Goal: Obtain resource: Obtain resource

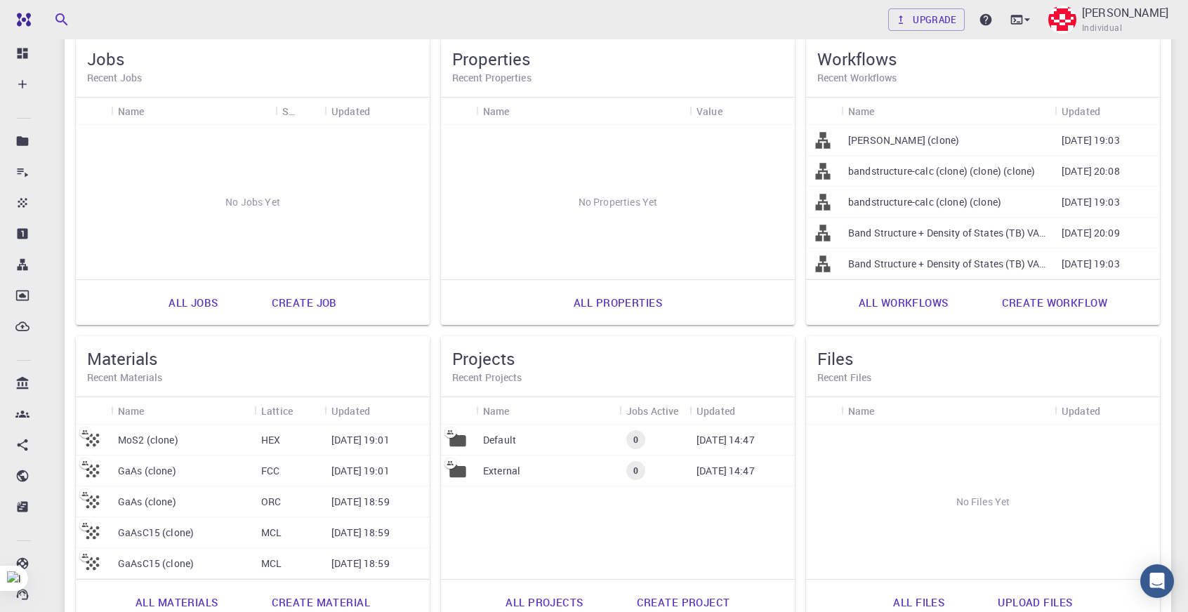
scroll to position [254, 0]
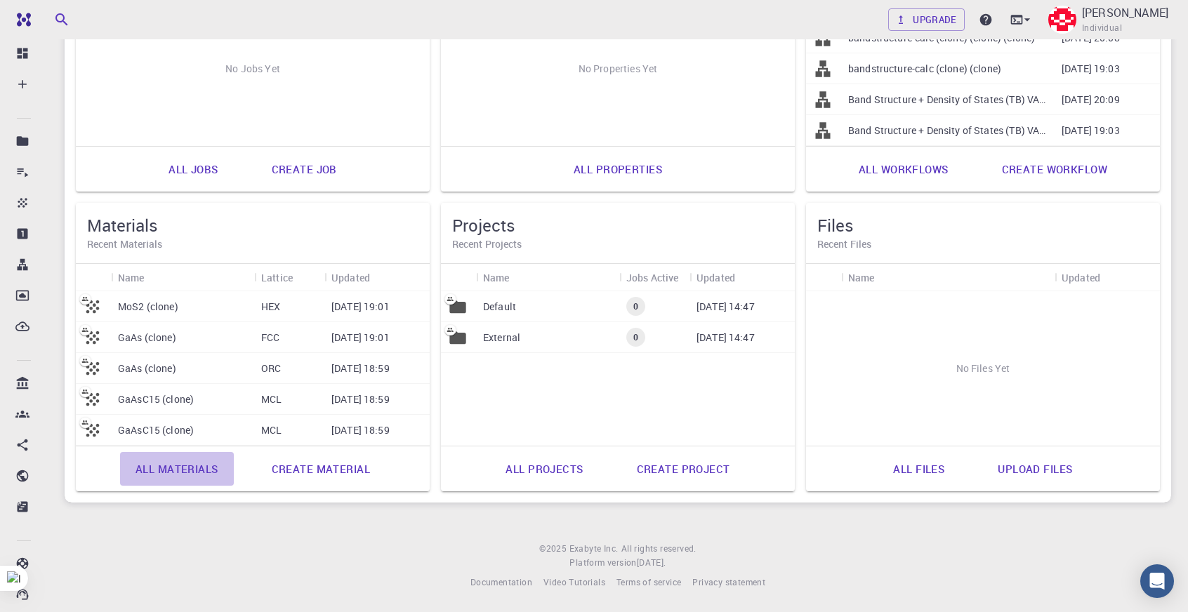
click at [212, 473] on link "All materials" at bounding box center [177, 469] width 114 height 34
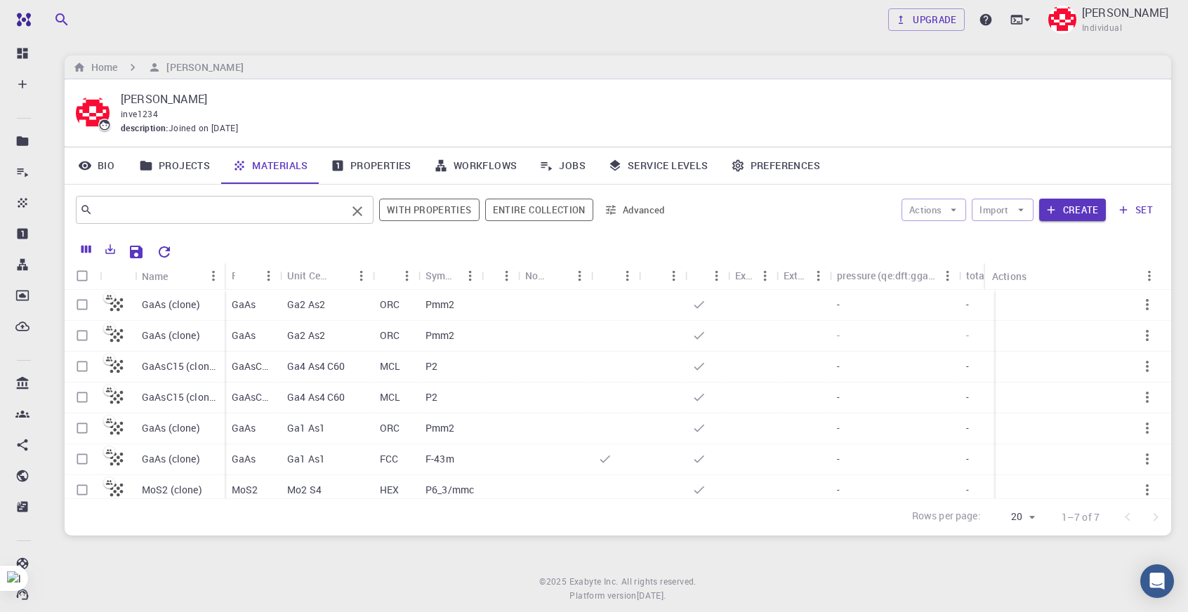
click at [288, 216] on input "text" at bounding box center [220, 210] width 254 height 20
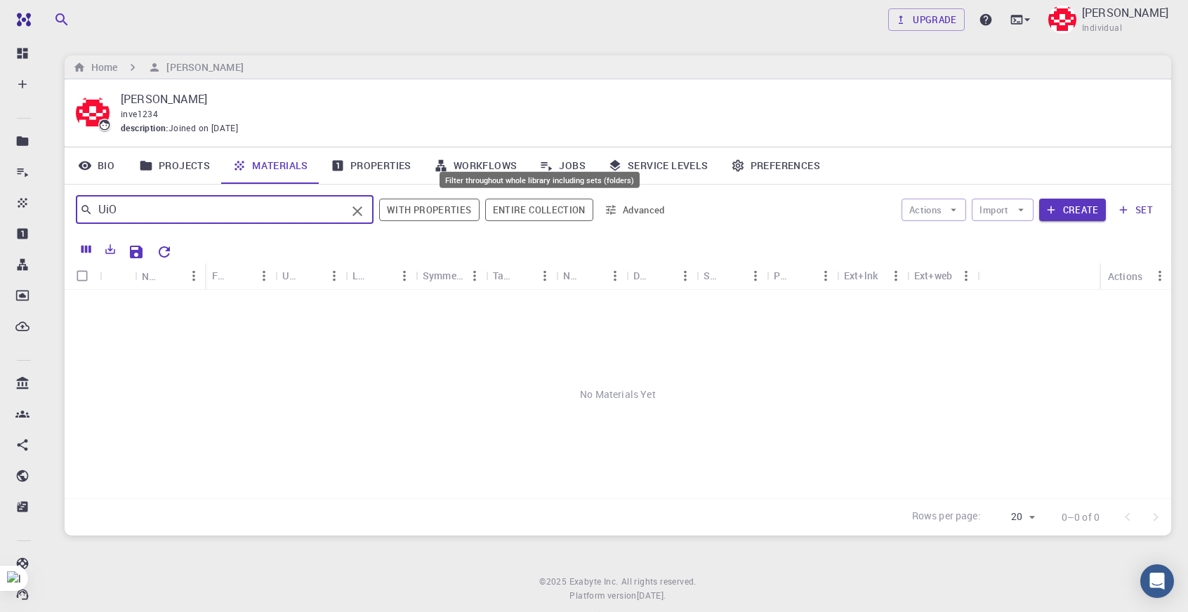
type input "UiO"
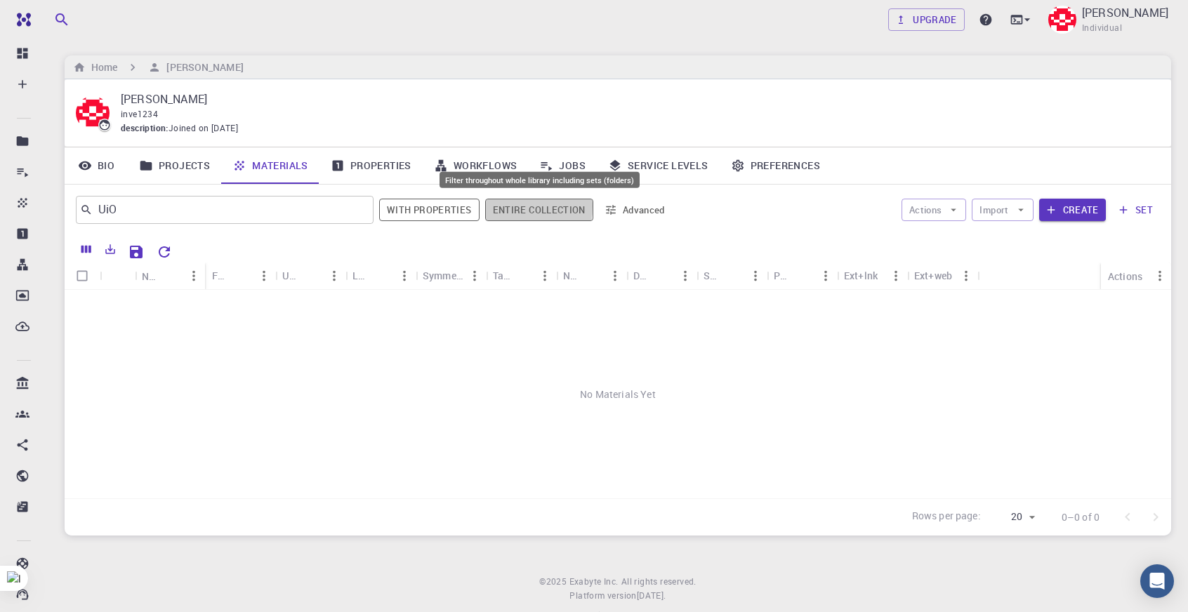
click at [504, 206] on button "Entire collection" at bounding box center [539, 210] width 108 height 22
click at [1048, 209] on icon "button" at bounding box center [1051, 210] width 13 height 13
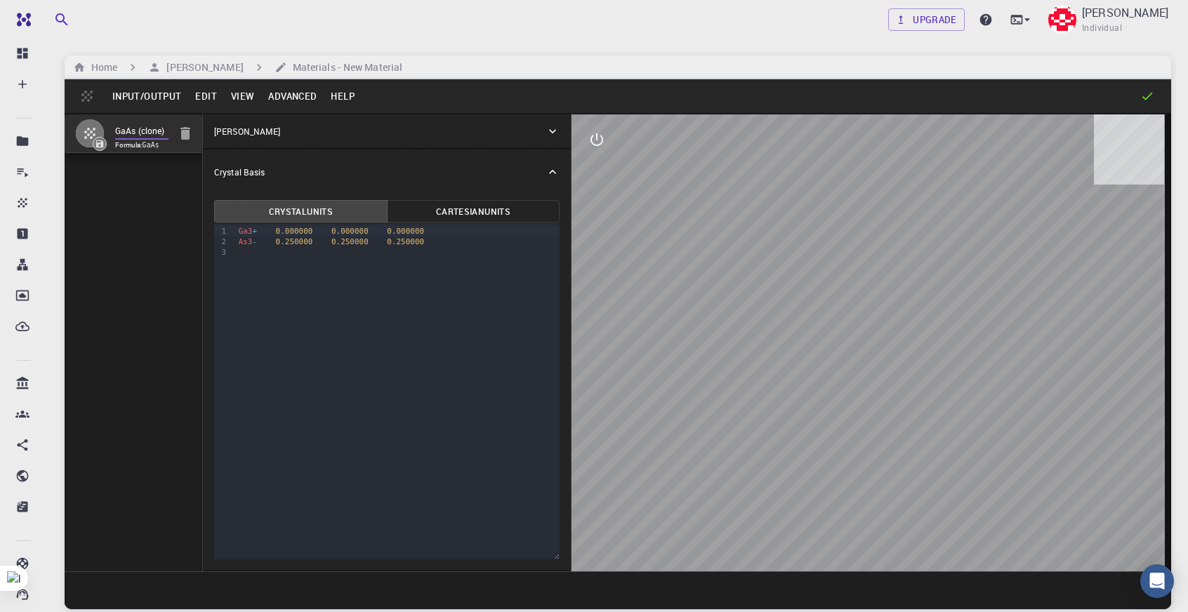
click at [157, 134] on input "GaAs (clone)" at bounding box center [141, 132] width 53 height 16
drag, startPoint x: 150, startPoint y: 131, endPoint x: 79, endPoint y: 185, distance: 89.3
click at [79, 185] on div "GaAs (clone) Formula: GaAs" at bounding box center [134, 342] width 138 height 459
click at [130, 103] on button "Input/Output" at bounding box center [146, 96] width 83 height 22
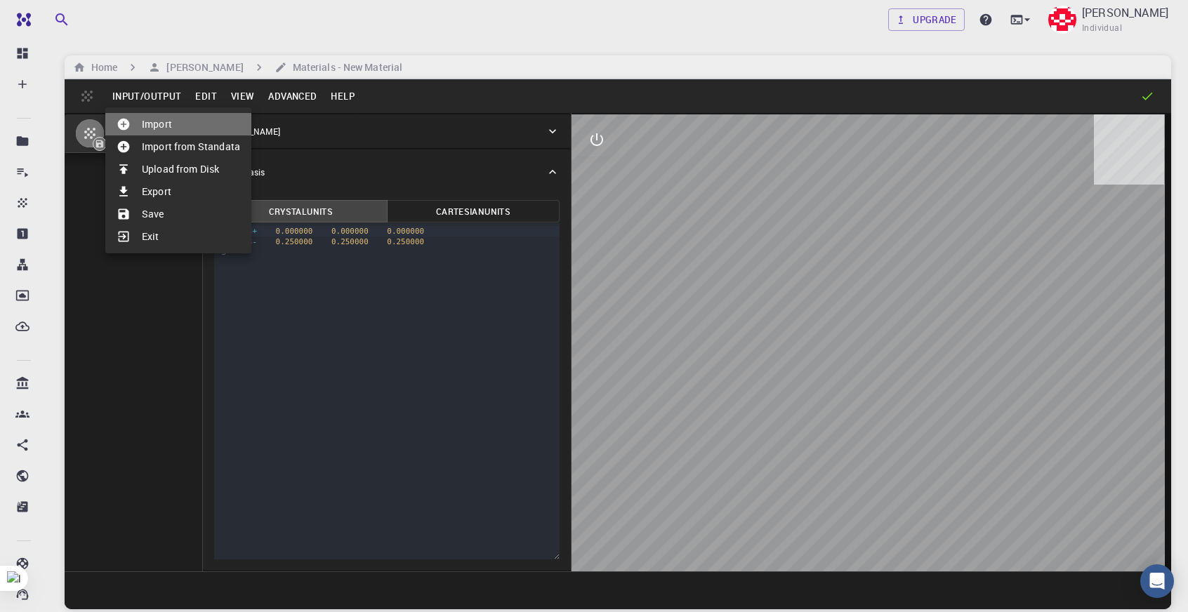
click at [209, 120] on li "Import" at bounding box center [178, 124] width 146 height 22
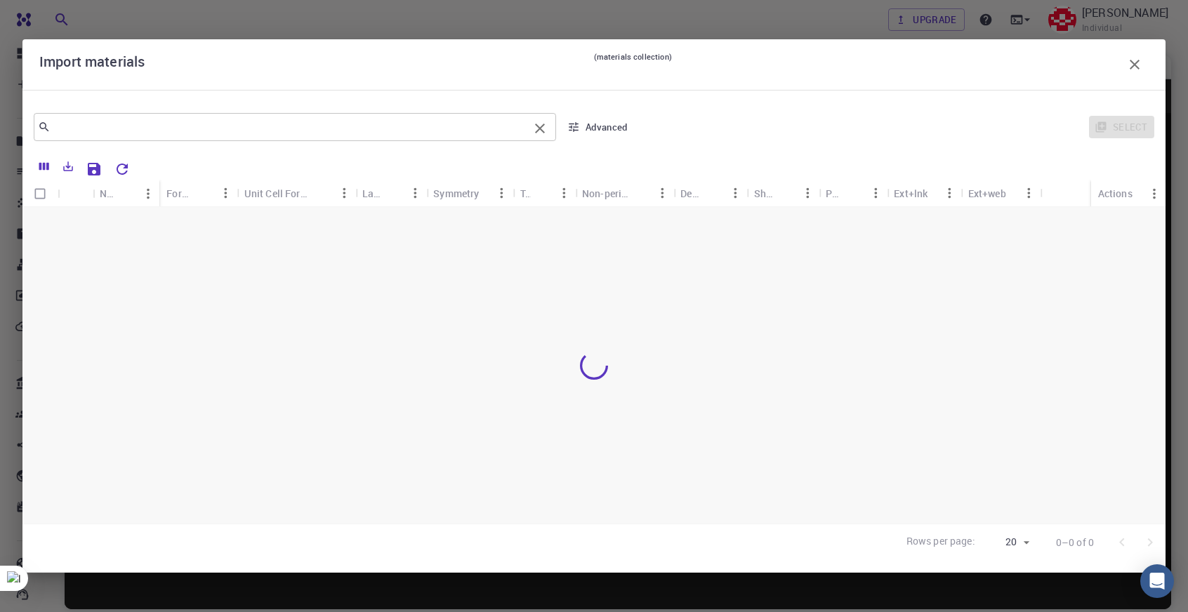
click at [284, 127] on input "text" at bounding box center [290, 127] width 478 height 20
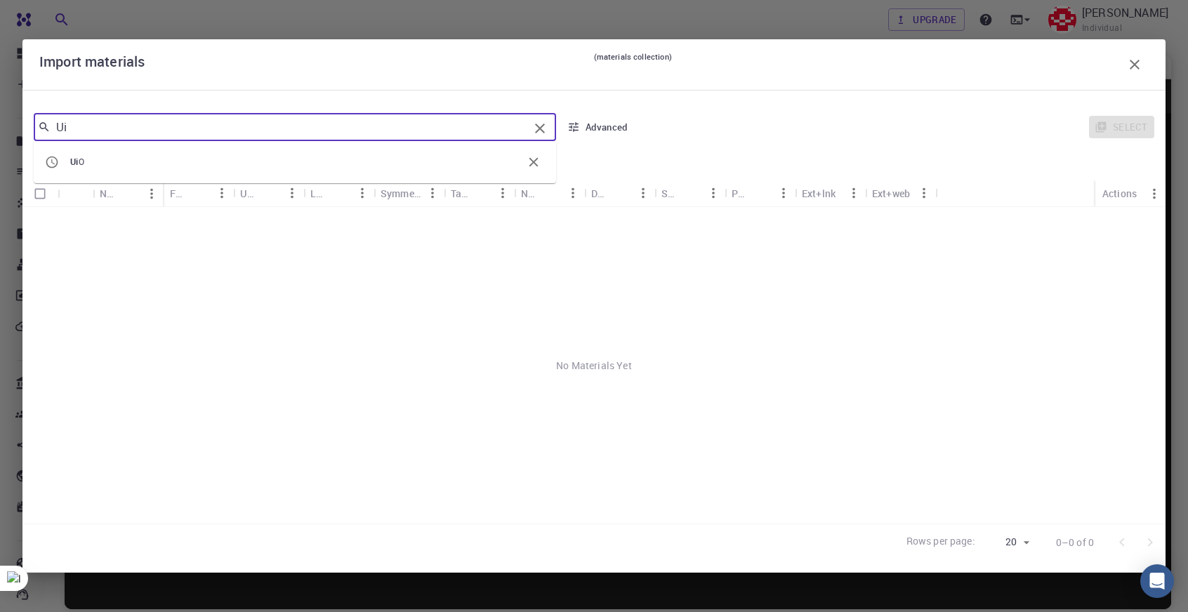
type input "Ui"
click at [1129, 61] on icon "button" at bounding box center [1134, 64] width 17 height 17
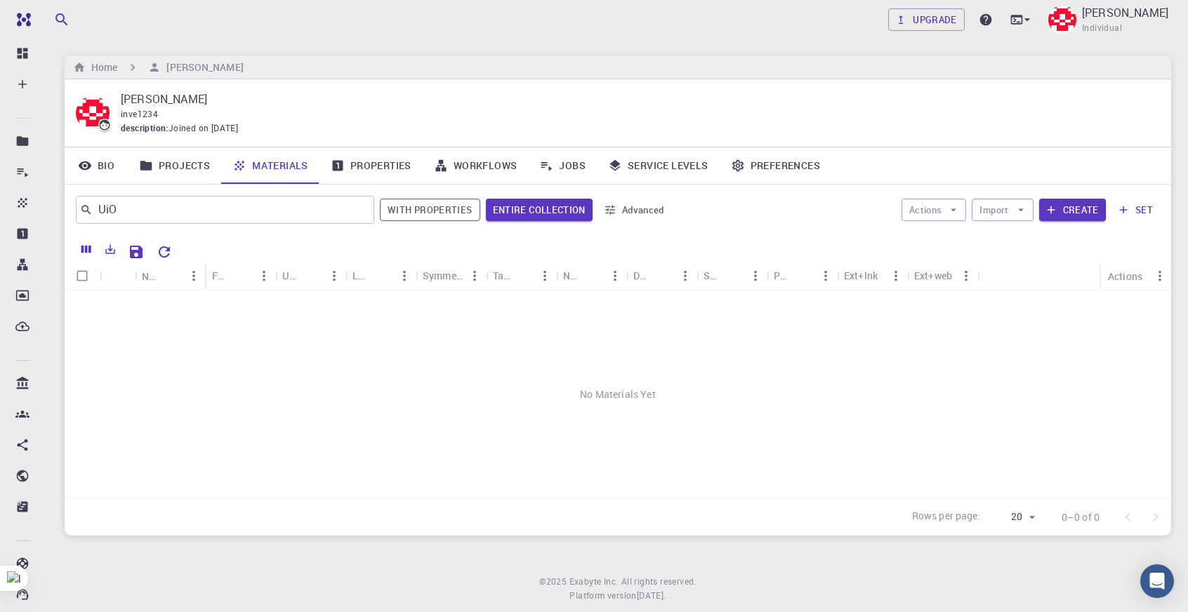
click at [295, 159] on link "Materials" at bounding box center [270, 165] width 98 height 37
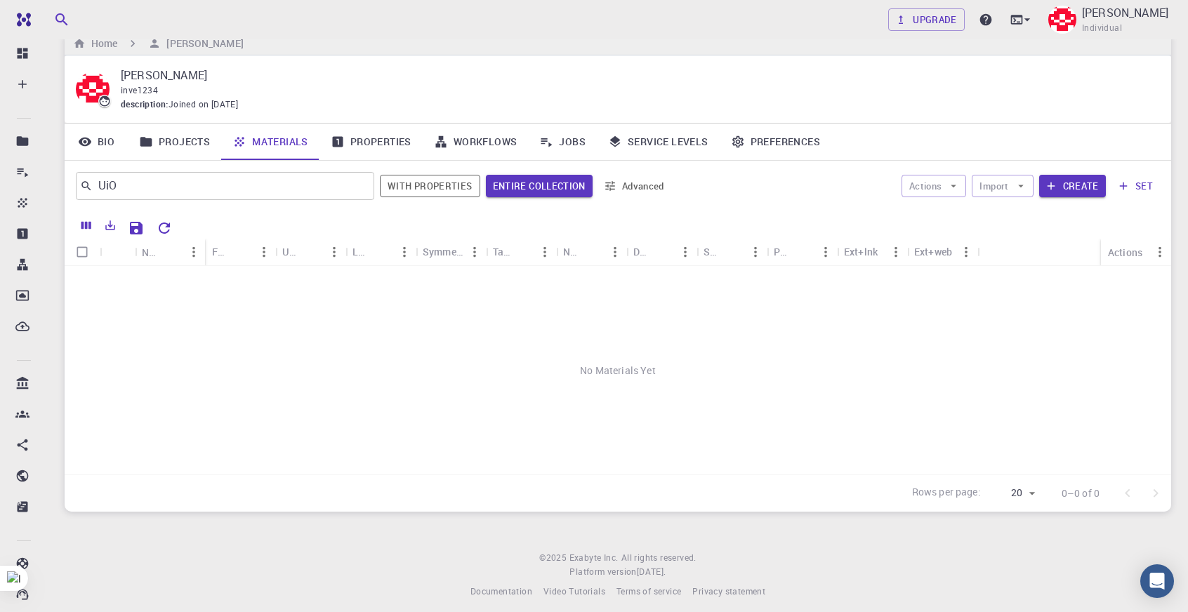
scroll to position [34, 0]
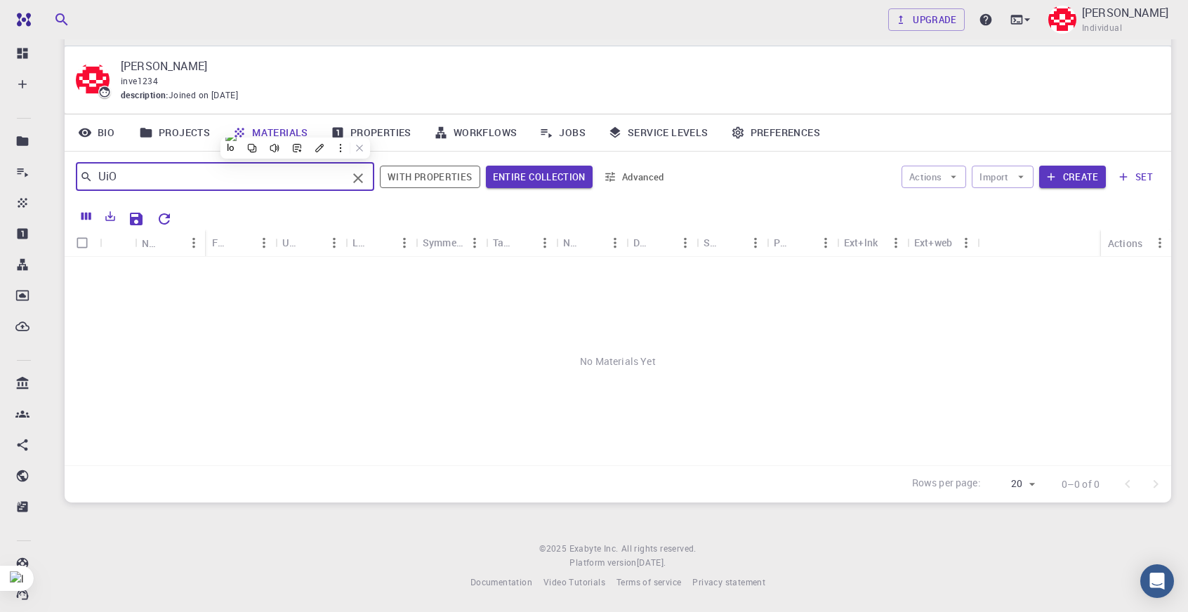
click at [359, 193] on div "UiO ​ With properties Entire collection Advanced Actions Import Create set" at bounding box center [618, 177] width 1107 height 51
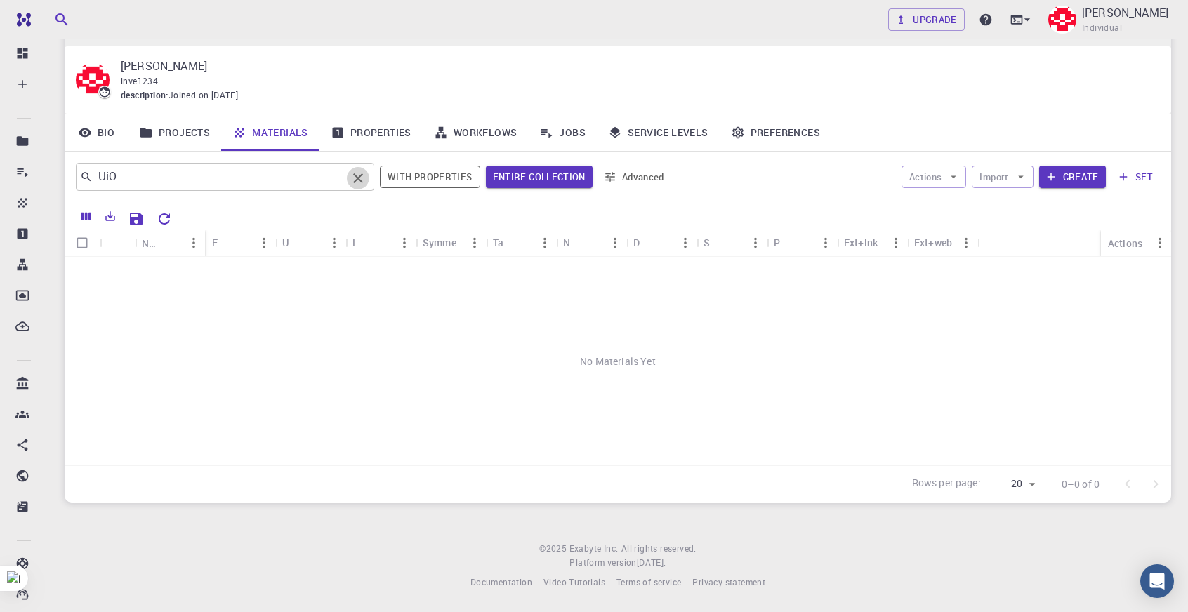
click at [360, 187] on button "Clear" at bounding box center [358, 178] width 22 height 22
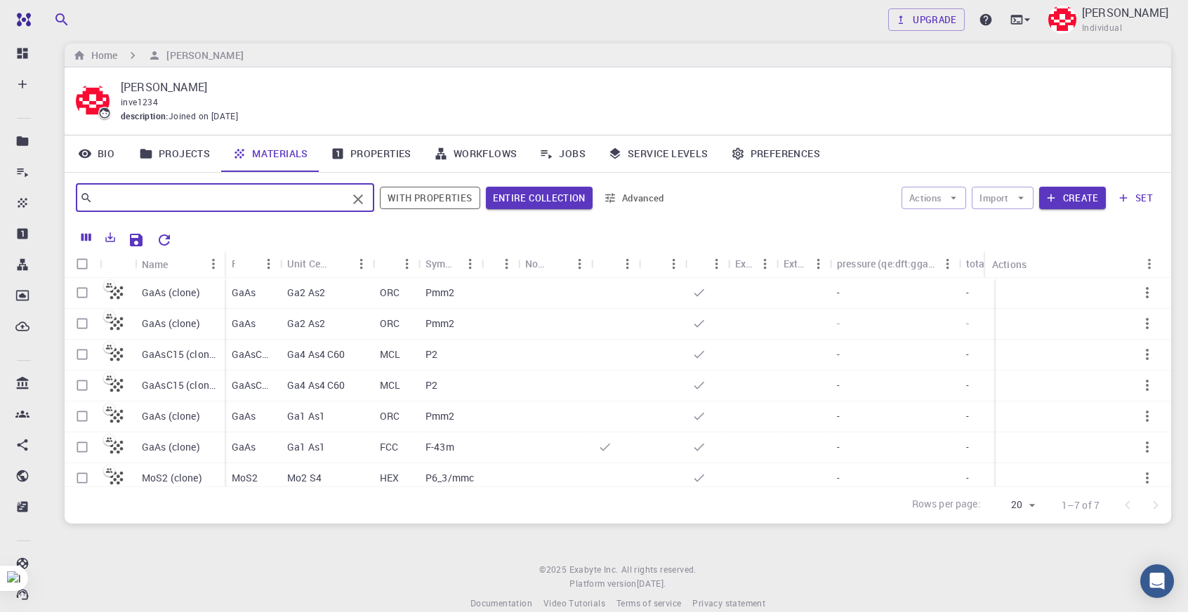
scroll to position [0, 0]
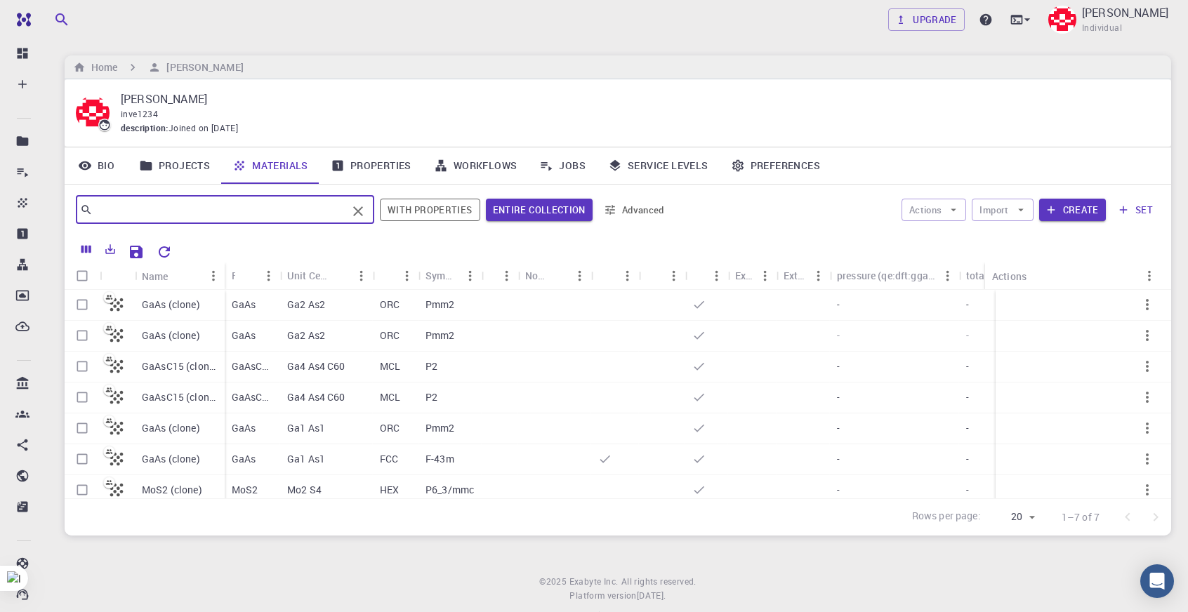
click at [118, 96] on div "[PERSON_NAME] inve1234 description : Joined on [DATE]" at bounding box center [618, 113] width 1084 height 45
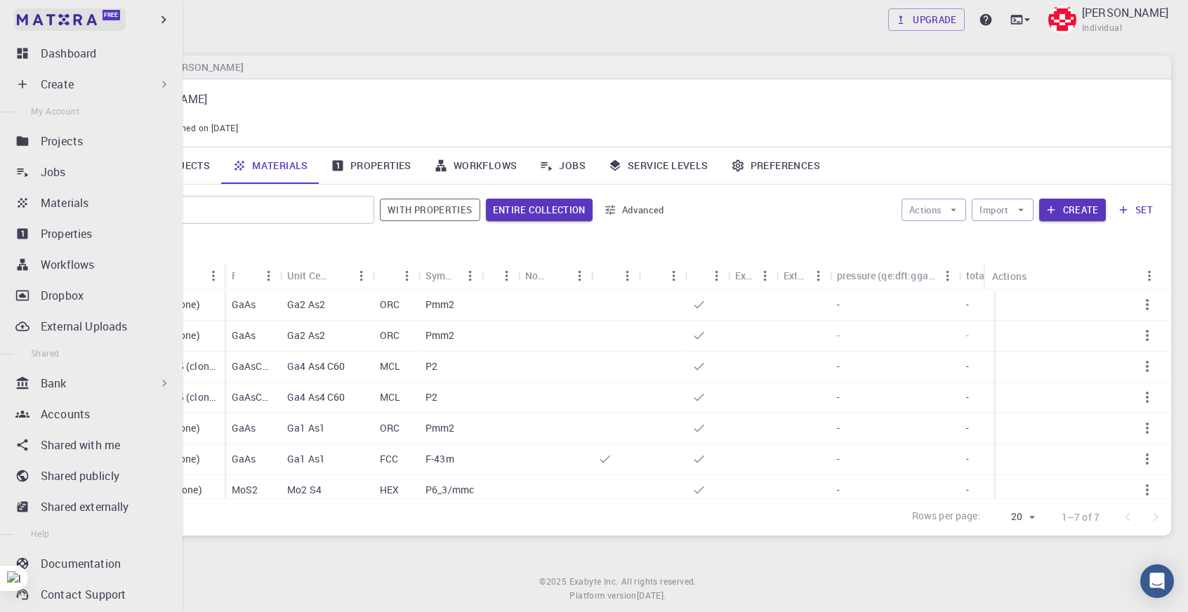
click at [38, 18] on img at bounding box center [57, 19] width 80 height 11
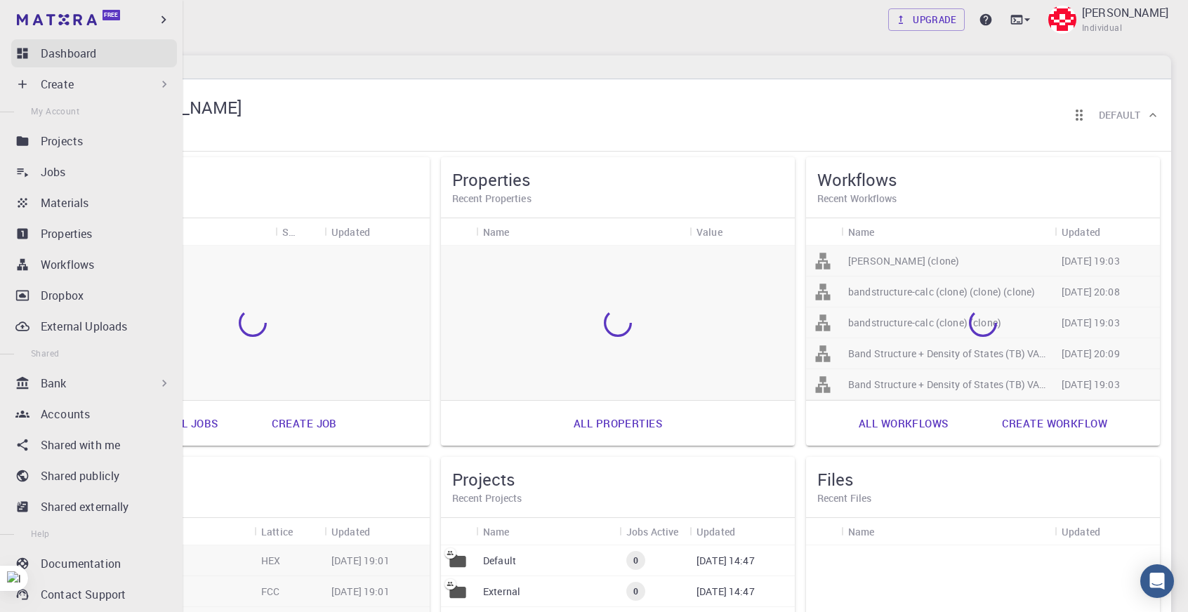
click at [55, 52] on p "Dashboard" at bounding box center [68, 53] width 55 height 17
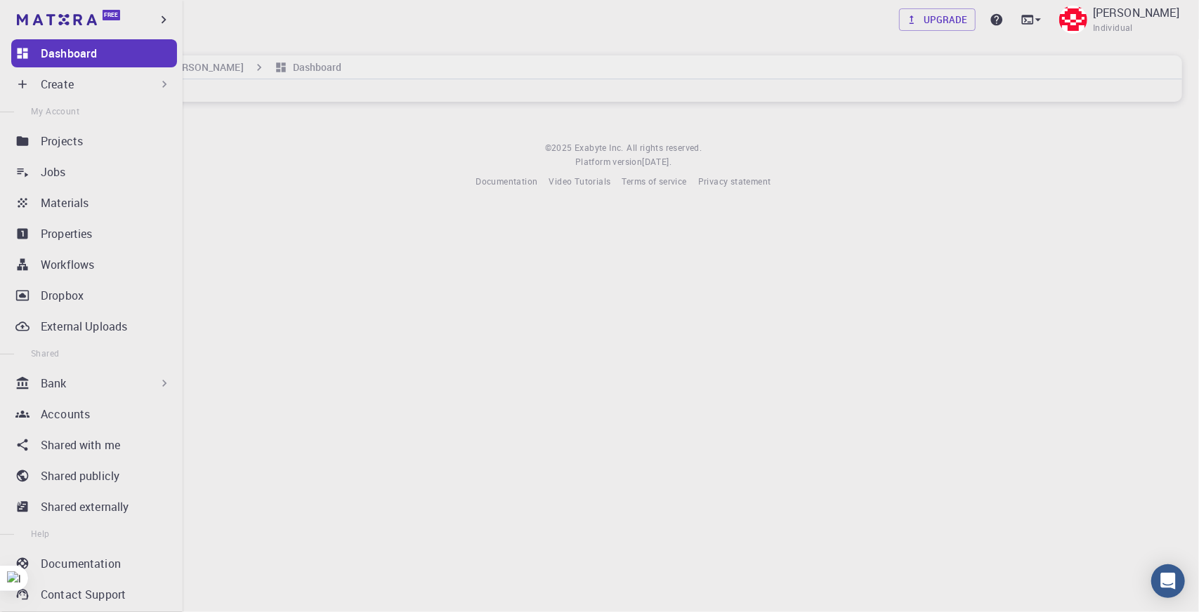
click at [4, 6] on div "Free" at bounding box center [91, 19] width 183 height 39
click at [35, 15] on img at bounding box center [27, 20] width 20 height 14
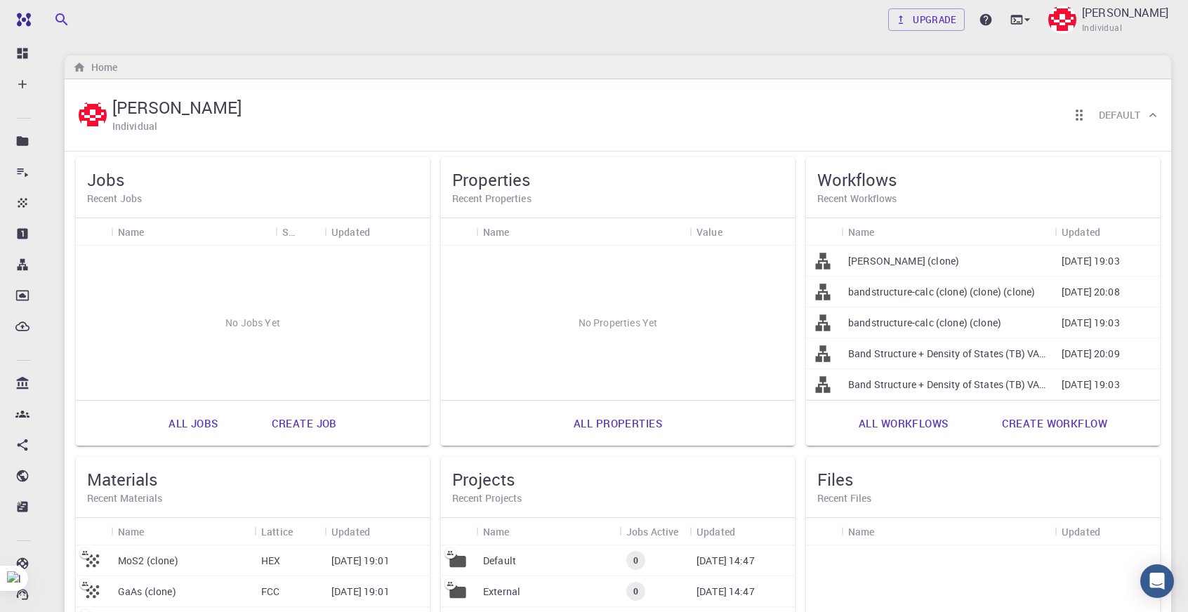
click at [663, 100] on div "[PERSON_NAME] Individual Default" at bounding box center [611, 115] width 1070 height 44
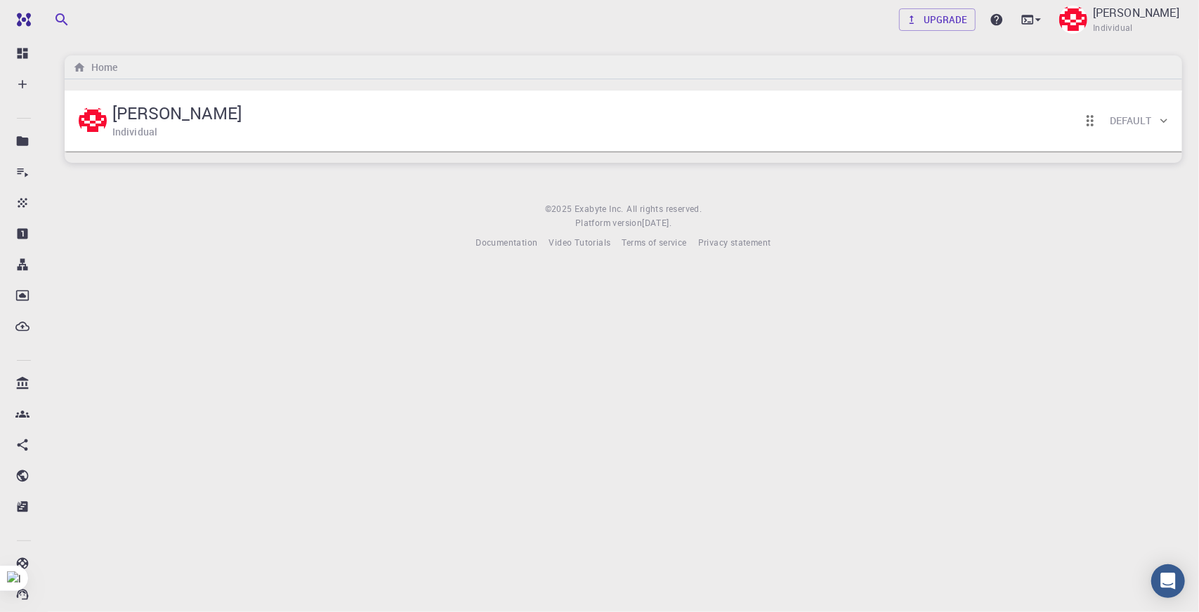
click at [646, 124] on div "[PERSON_NAME] Individual Default" at bounding box center [616, 121] width 1081 height 44
